Goal: Find specific page/section: Find specific page/section

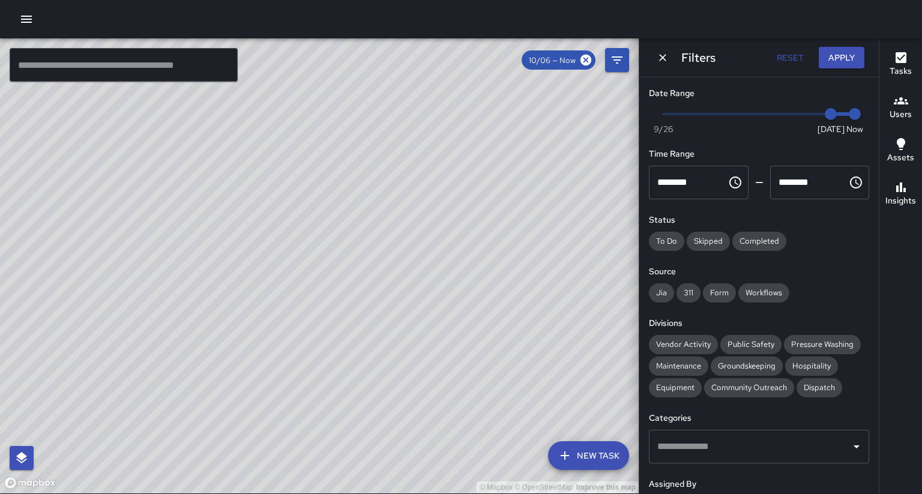
scroll to position [142, 0]
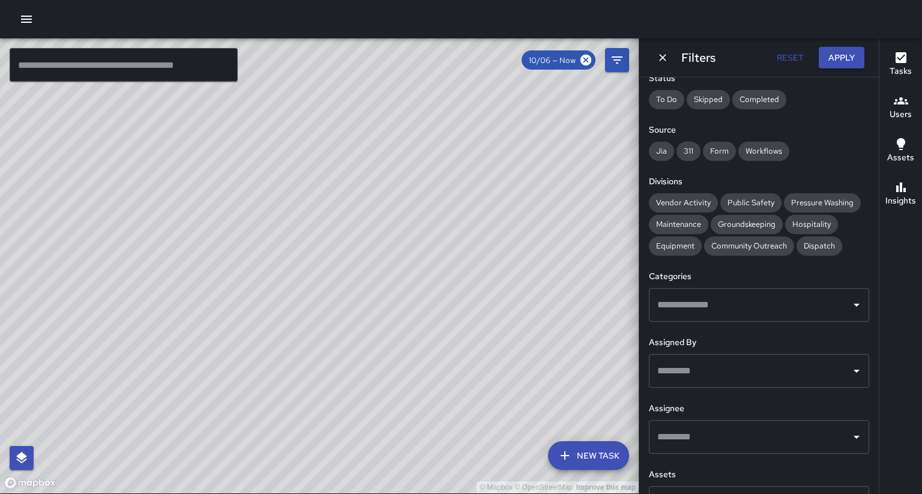
click at [541, 101] on div "© Mapbox © OpenStreetMap Improve this map" at bounding box center [319, 265] width 638 height 455
click at [665, 60] on icon "Dismiss" at bounding box center [662, 58] width 12 height 12
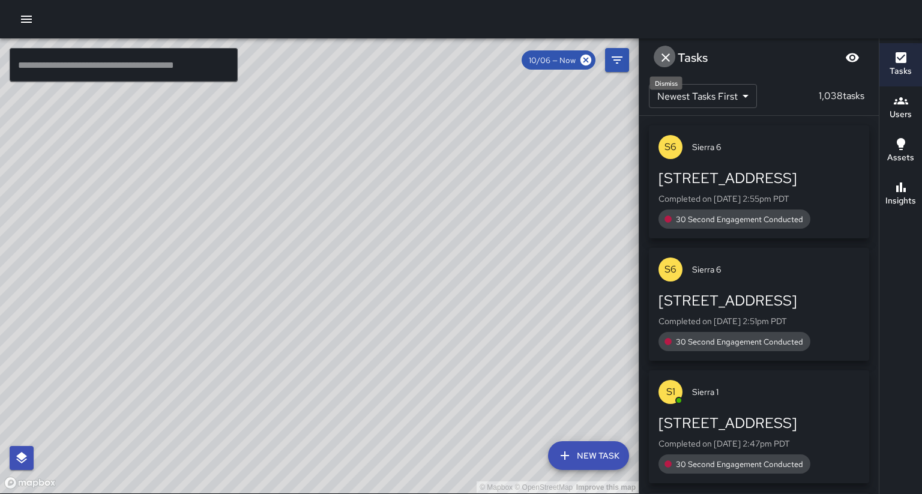
click at [661, 61] on icon "Dismiss" at bounding box center [665, 57] width 14 height 14
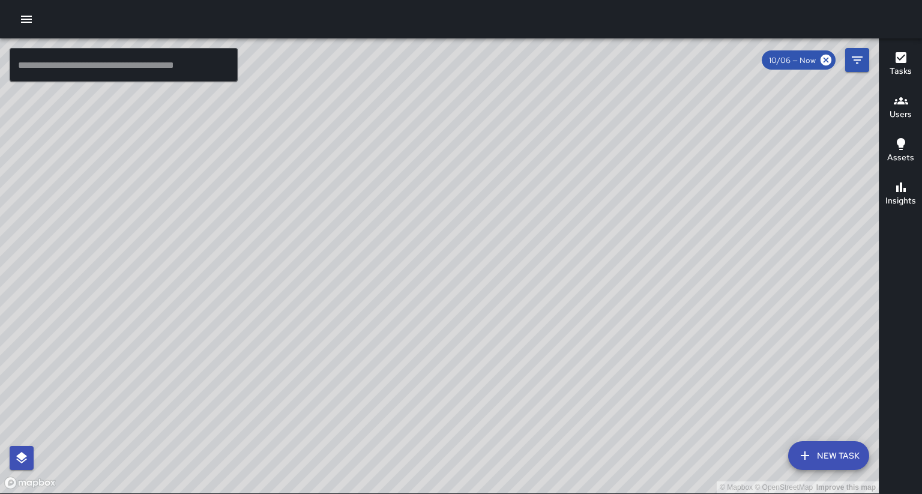
drag, startPoint x: 677, startPoint y: 147, endPoint x: 631, endPoint y: 129, distance: 50.1
click at [634, 128] on div "© Mapbox © OpenStreetMap Improve this map" at bounding box center [439, 265] width 878 height 455
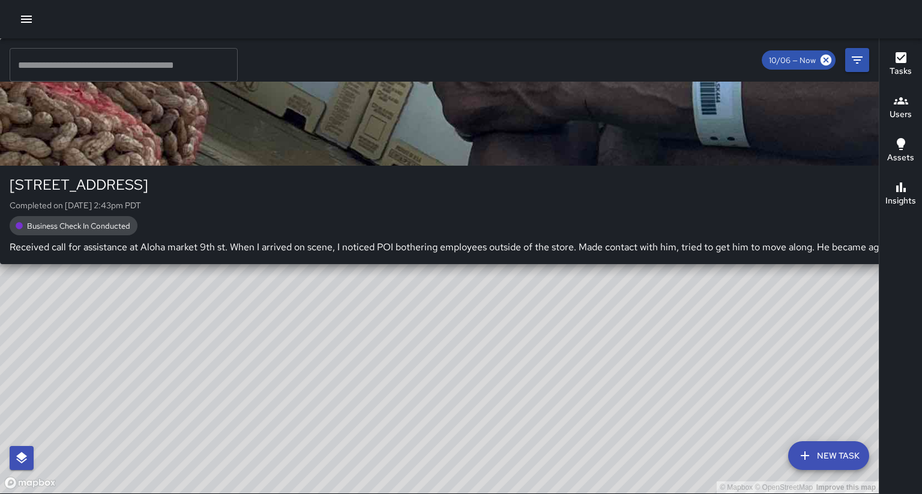
click at [420, 289] on div "© Mapbox © OpenStreetMap Improve this map S6 Sierra 6 425 9th Street Completed …" at bounding box center [439, 265] width 878 height 455
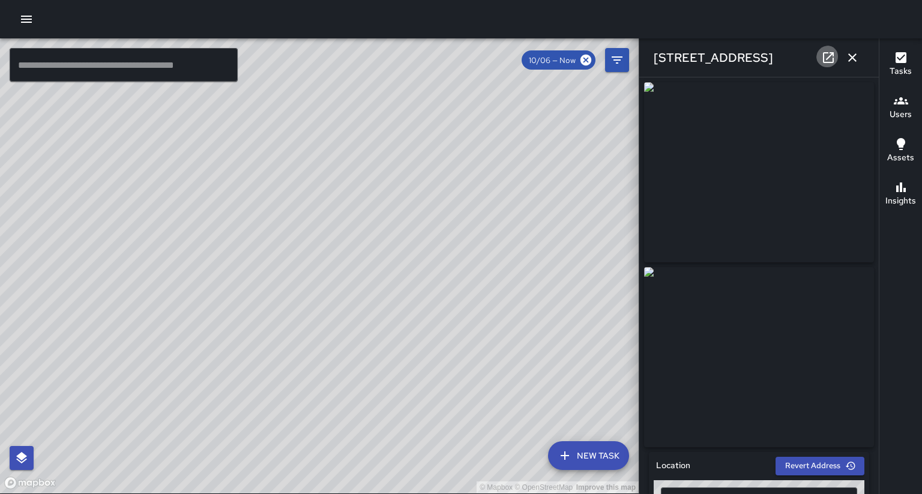
click at [833, 61] on icon at bounding box center [828, 57] width 11 height 11
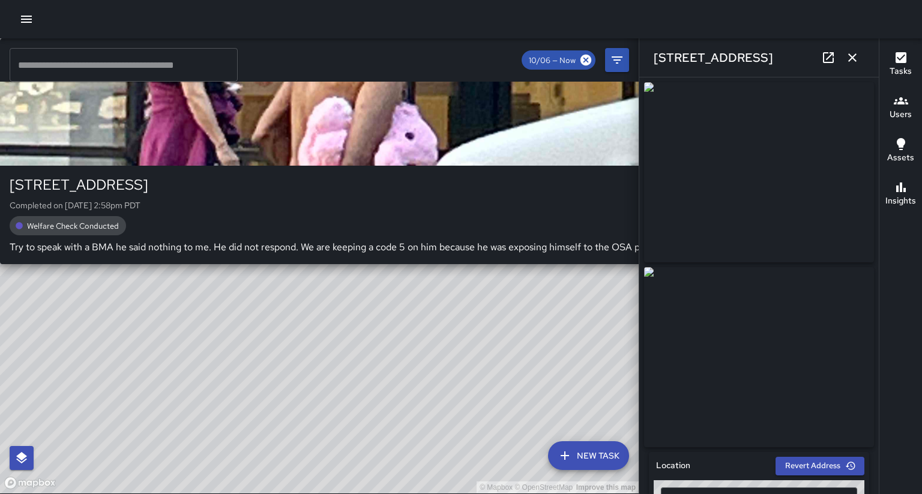
click at [370, 262] on div "© Mapbox © OpenStreetMap Improve this map S1 Sierra 12 405 9th Street Completed…" at bounding box center [319, 265] width 638 height 455
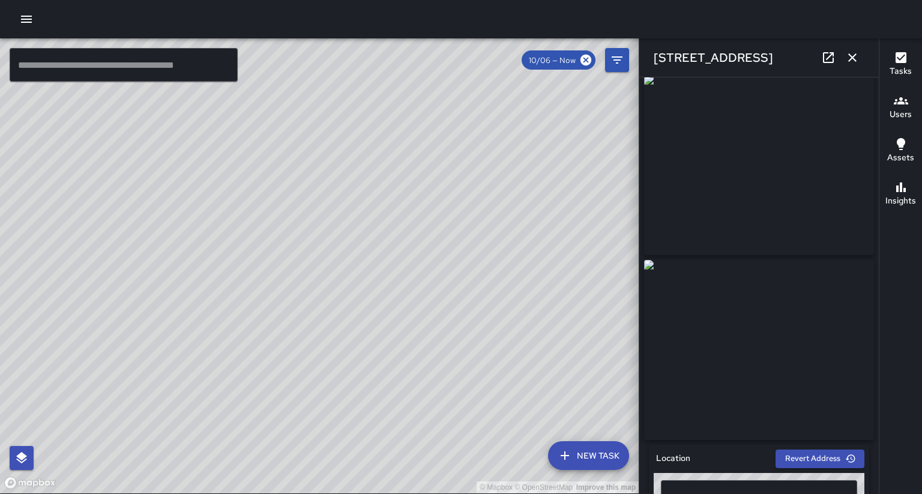
scroll to position [8, 0]
click at [840, 58] on link at bounding box center [828, 58] width 24 height 24
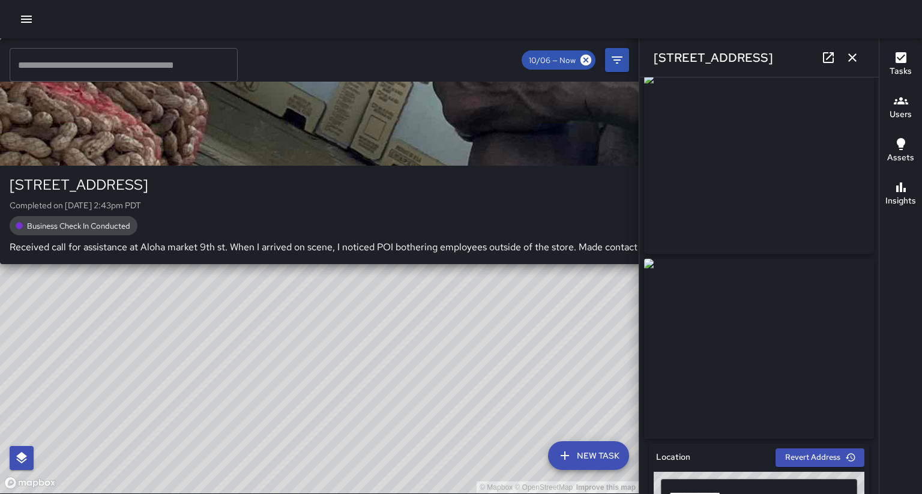
click at [241, 199] on div "© Mapbox © OpenStreetMap Improve this map S6 Sierra 6 425 9th Street Completed …" at bounding box center [319, 265] width 638 height 455
type input "**********"
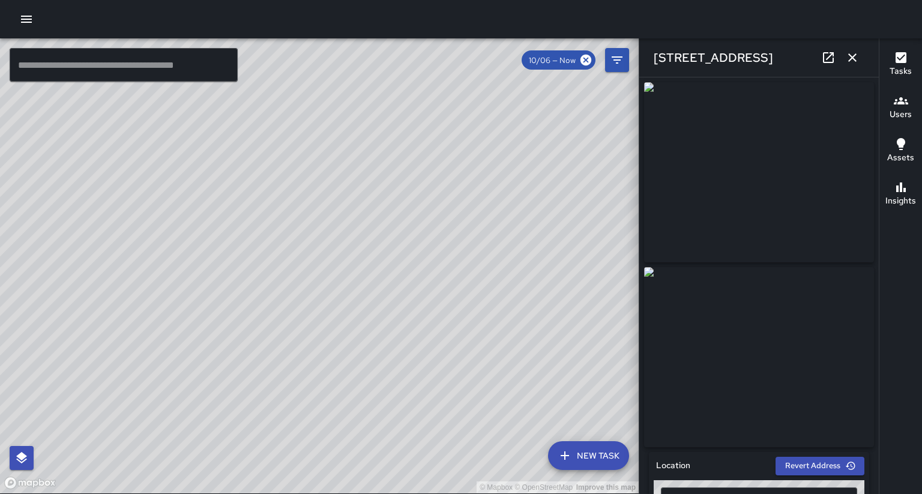
drag, startPoint x: 296, startPoint y: 203, endPoint x: 289, endPoint y: 311, distance: 108.9
click at [288, 315] on div "© Mapbox © OpenStreetMap Improve this map" at bounding box center [319, 265] width 638 height 455
click at [830, 52] on icon at bounding box center [828, 57] width 14 height 14
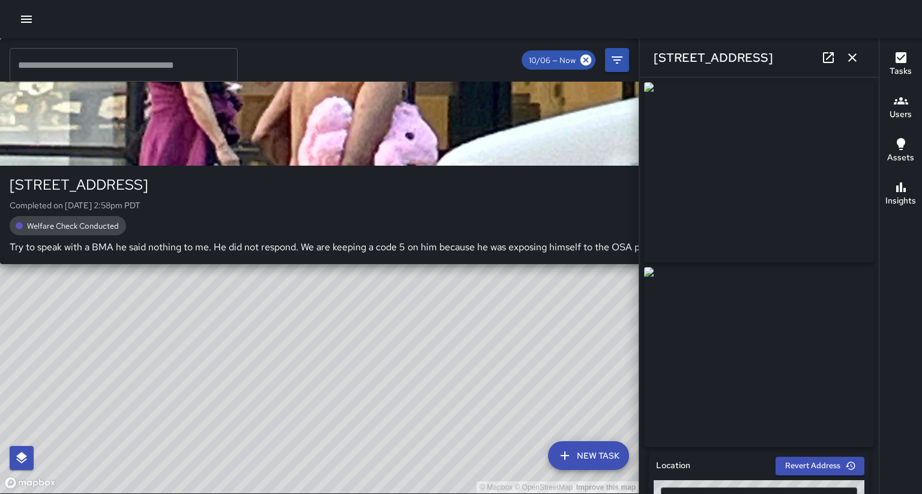
click at [290, 252] on div "© Mapbox © OpenStreetMap Improve this map S1 Sierra 12 405 9th Street Completed…" at bounding box center [319, 265] width 638 height 455
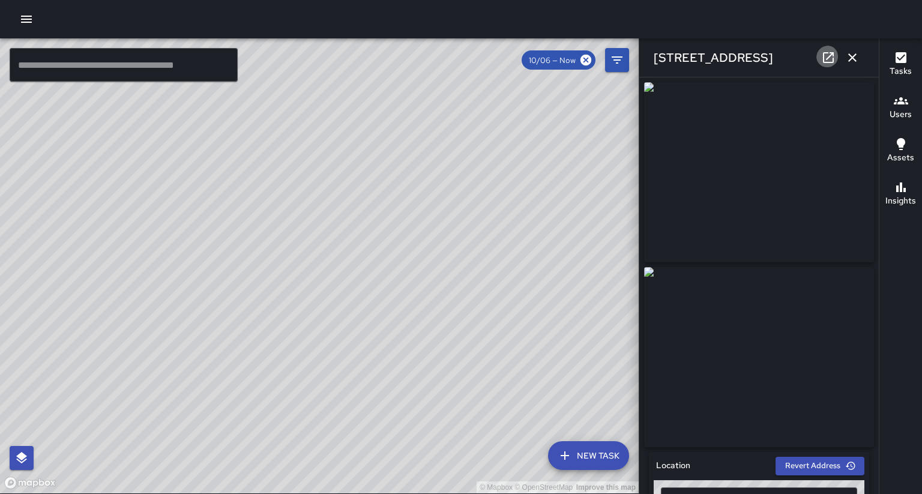
click at [832, 56] on icon at bounding box center [828, 57] width 14 height 14
drag, startPoint x: 300, startPoint y: 170, endPoint x: 277, endPoint y: 302, distance: 134.1
click at [253, 329] on div "© Mapbox © OpenStreetMap Improve this map" at bounding box center [319, 265] width 638 height 455
drag, startPoint x: 422, startPoint y: 132, endPoint x: 275, endPoint y: 400, distance: 305.8
click at [274, 401] on div "© Mapbox © OpenStreetMap Improve this map" at bounding box center [319, 265] width 638 height 455
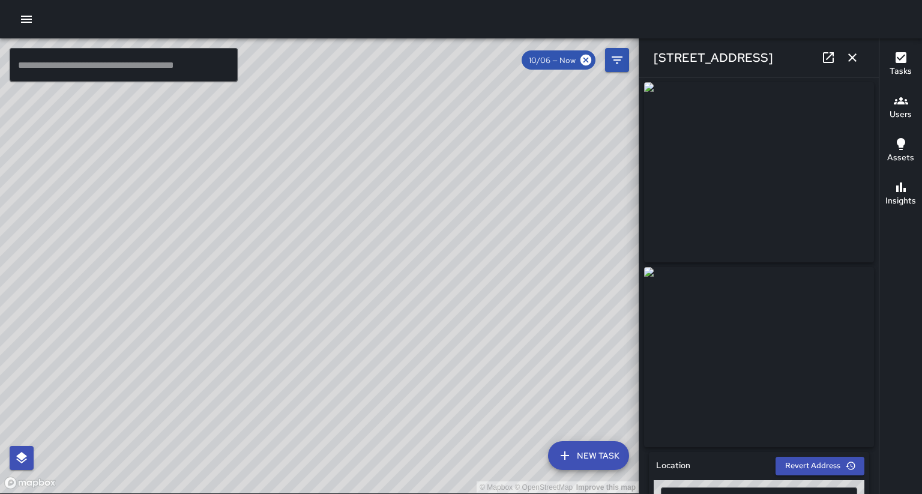
drag, startPoint x: 377, startPoint y: 231, endPoint x: 288, endPoint y: 384, distance: 176.9
click at [289, 385] on div "© Mapbox © OpenStreetMap Improve this map" at bounding box center [319, 265] width 638 height 455
drag, startPoint x: 345, startPoint y: 319, endPoint x: 233, endPoint y: 439, distance: 163.9
click at [239, 440] on div "© Mapbox © OpenStreetMap Improve this map" at bounding box center [319, 265] width 638 height 455
click at [414, 124] on div "© Mapbox © OpenStreetMap Improve this map S5 Sierra 5 1442 Franklin Street Comp…" at bounding box center [319, 265] width 638 height 455
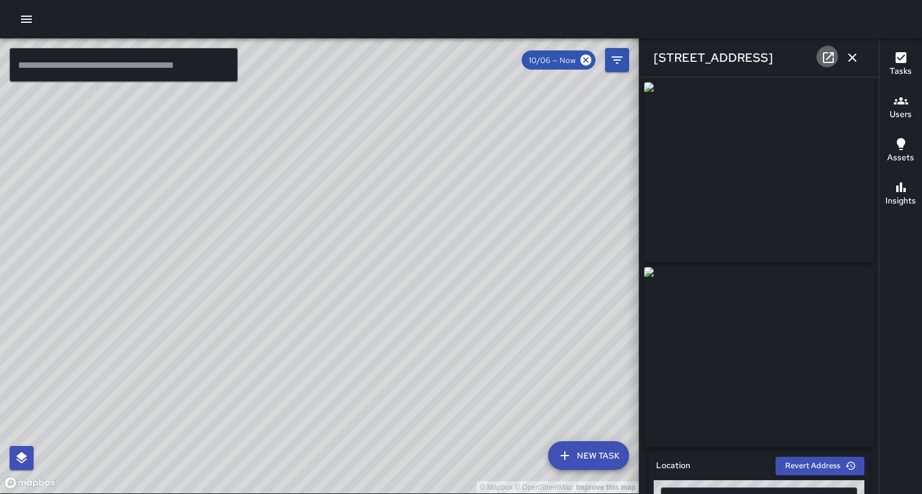
click at [830, 56] on icon at bounding box center [828, 57] width 14 height 14
click at [167, 256] on div "S5 Sierra 5 1442 Franklin Street Completed on 10/6/2025, 1:19pm PDT Property Va…" at bounding box center [83, 151] width 167 height 226
drag, startPoint x: 415, startPoint y: 166, endPoint x: 289, endPoint y: 385, distance: 252.7
click at [288, 389] on div "© Mapbox © OpenStreetMap Improve this map" at bounding box center [319, 265] width 638 height 455
drag, startPoint x: 290, startPoint y: 382, endPoint x: 190, endPoint y: 470, distance: 134.3
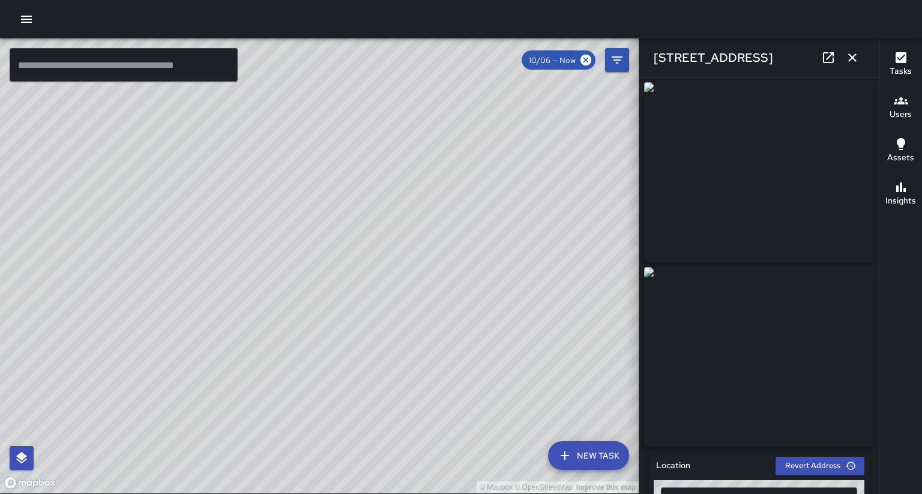
click at [190, 470] on div "© Mapbox © OpenStreetMap Improve this map" at bounding box center [319, 265] width 638 height 455
click at [412, 182] on div "© Mapbox © OpenStreetMap Improve this map S2 Sierra 2 2333 Harrison Street Comp…" at bounding box center [319, 265] width 638 height 455
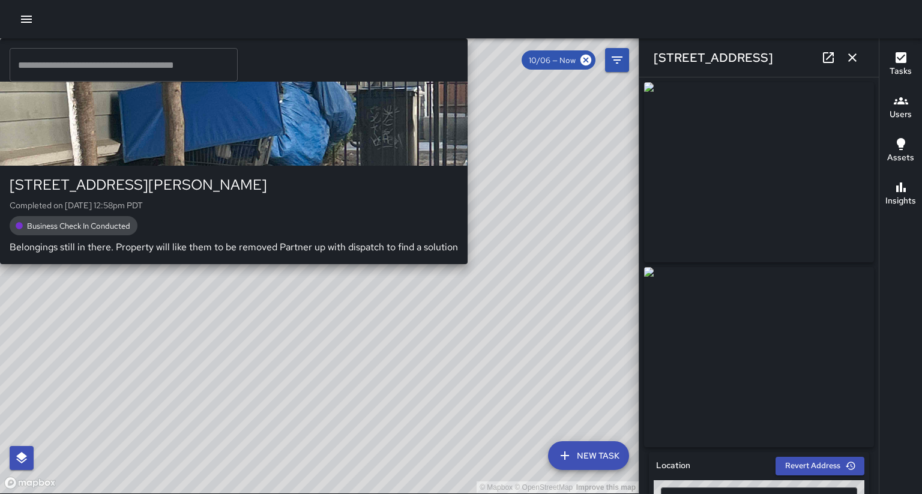
type input "**********"
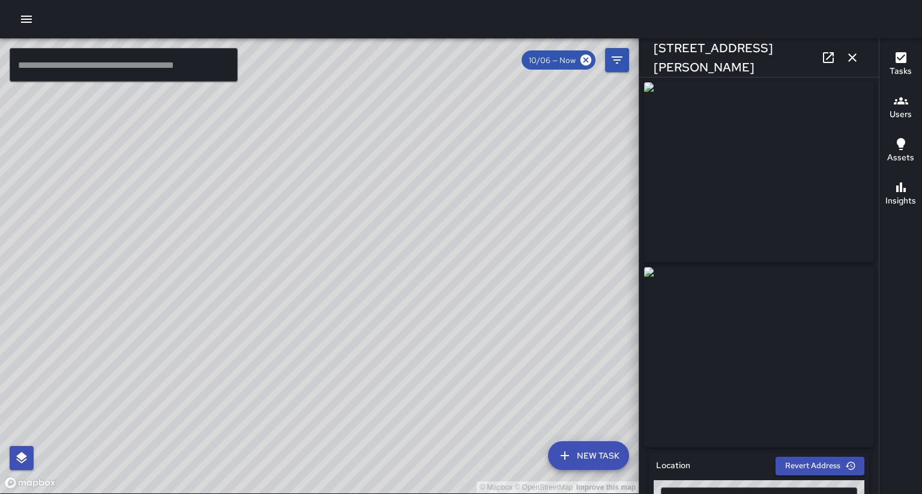
type input "**********"
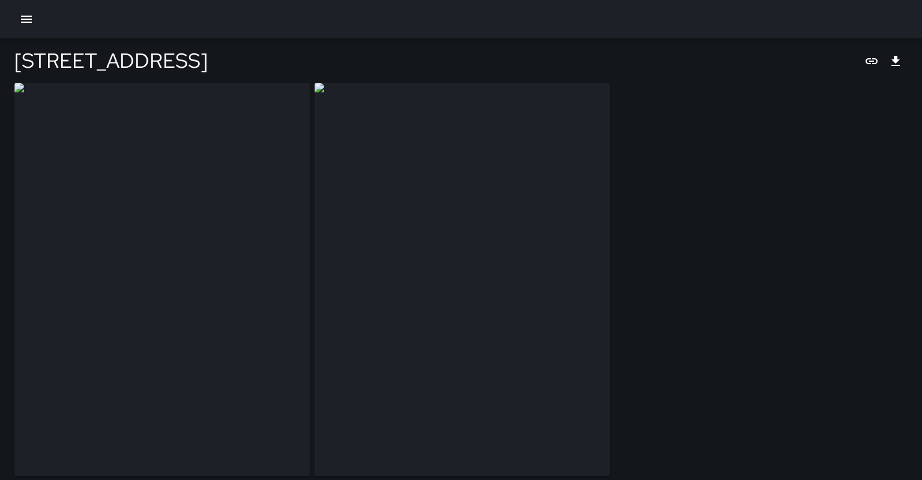
type input "**********"
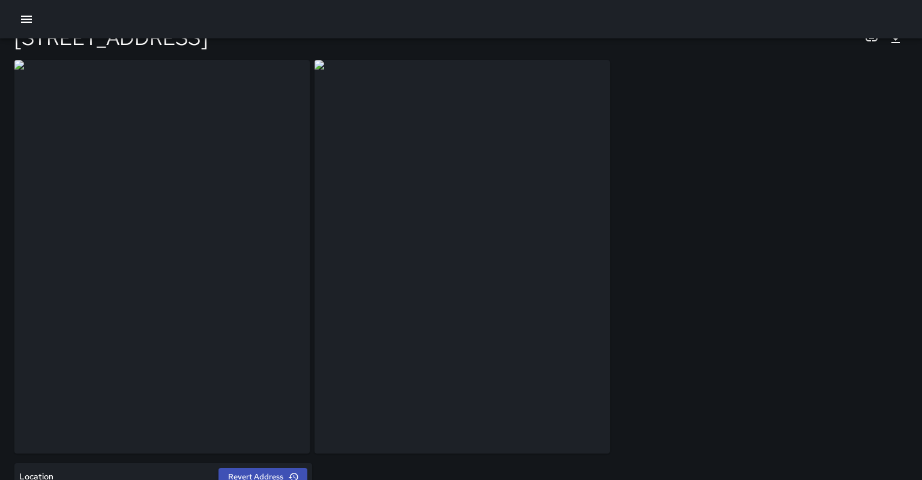
scroll to position [25, 0]
